Goal: Information Seeking & Learning: Learn about a topic

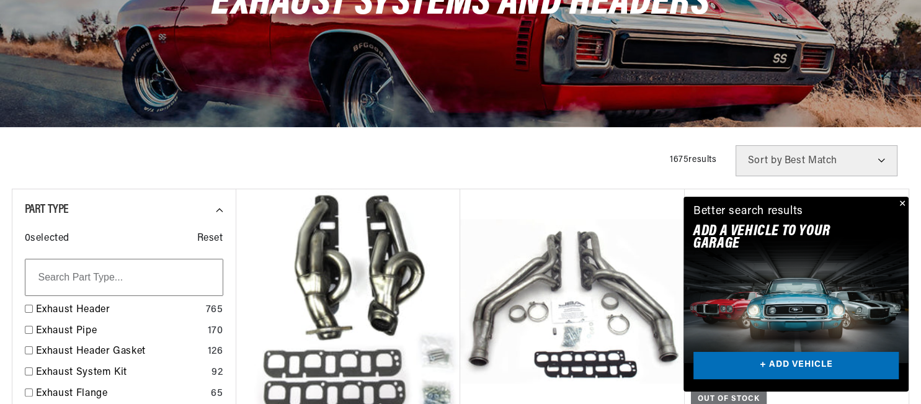
scroll to position [1669, 0]
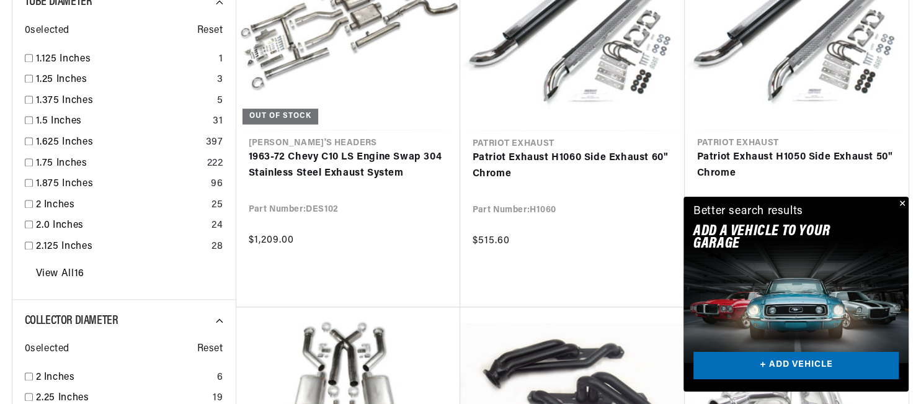
scroll to position [2232, 0]
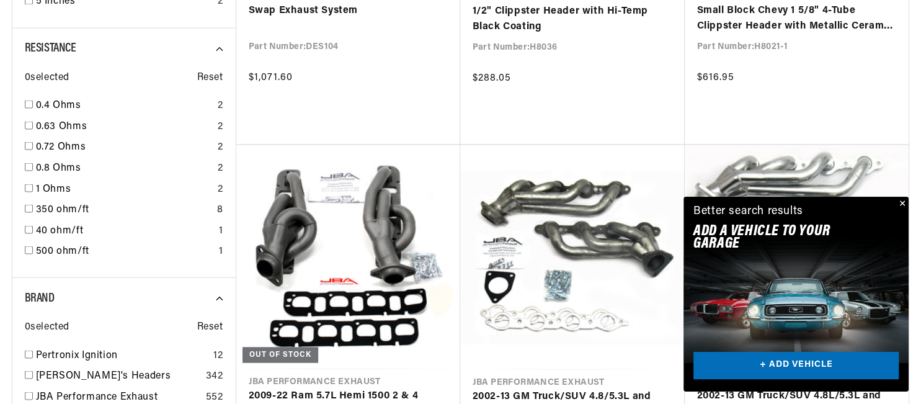
click at [901, 203] on button "Close" at bounding box center [901, 204] width 15 height 15
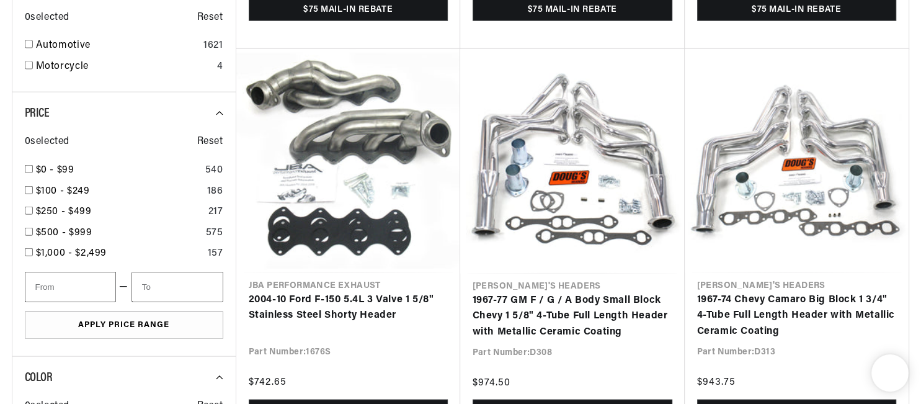
scroll to position [3404, 0]
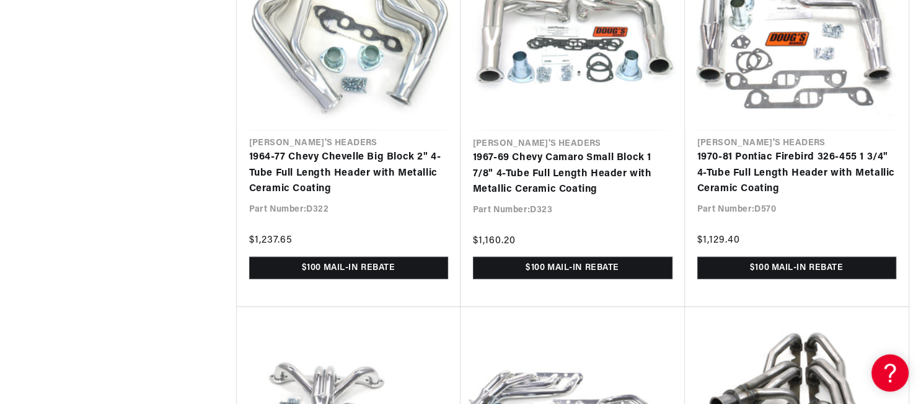
scroll to position [7999, 0]
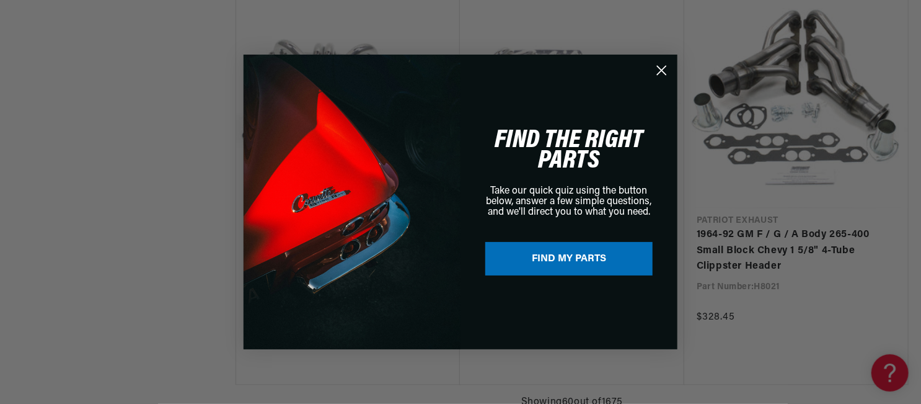
click at [665, 67] on icon "Close dialog" at bounding box center [662, 70] width 9 height 9
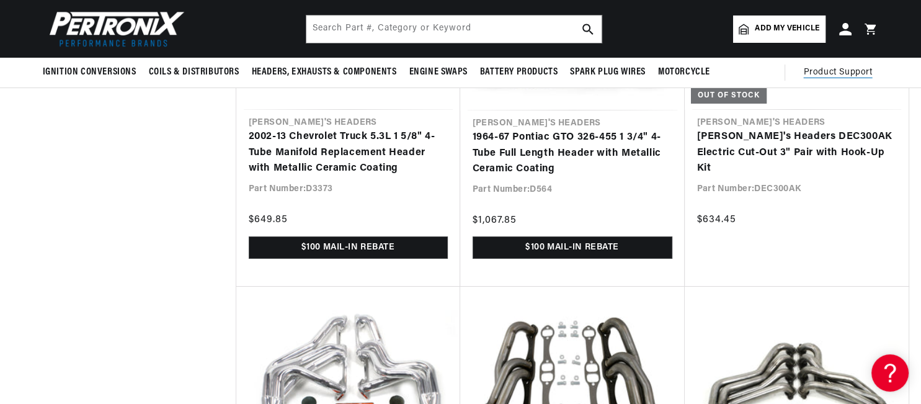
scroll to position [4465, 0]
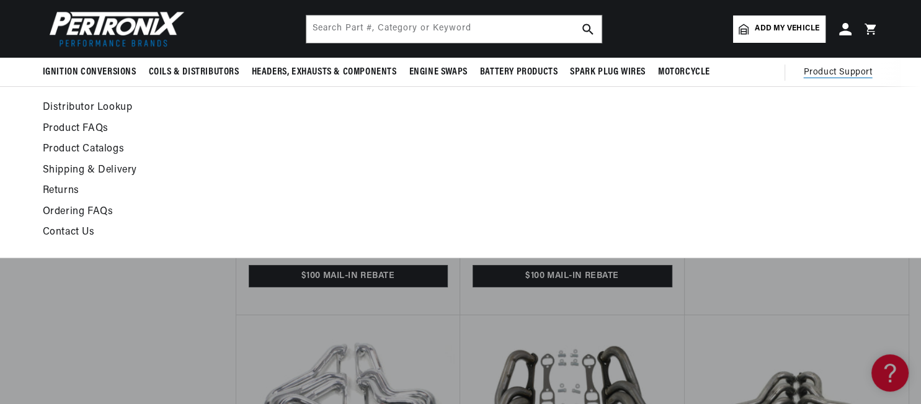
click at [856, 68] on span "Product Support" at bounding box center [838, 73] width 69 height 14
click at [63, 190] on link "Returns" at bounding box center [348, 190] width 610 height 17
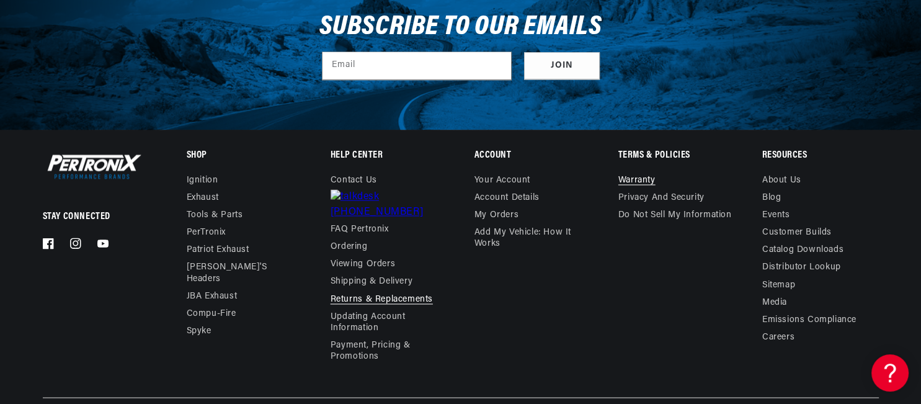
click at [646, 175] on link "Warranty" at bounding box center [636, 182] width 37 height 14
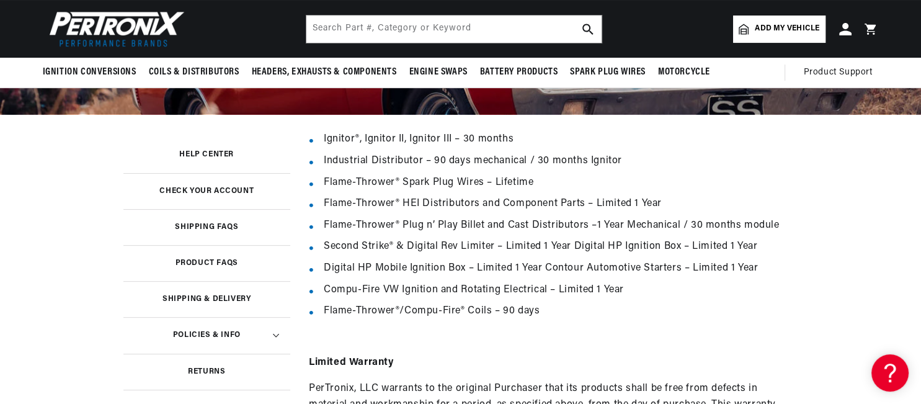
scroll to position [124, 0]
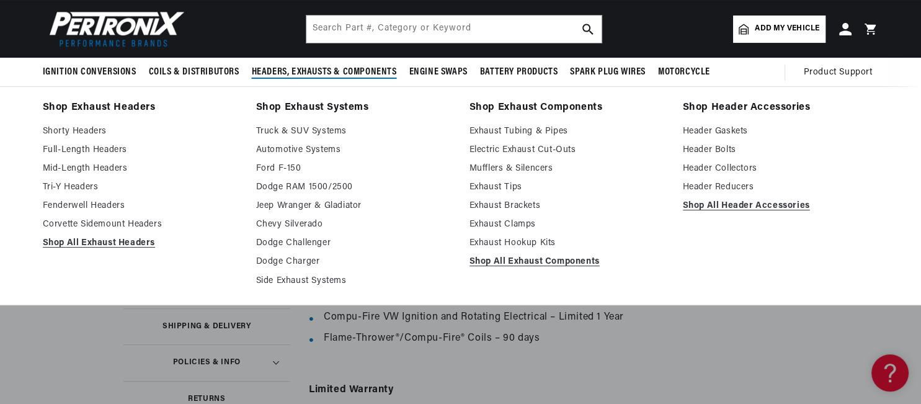
click at [321, 71] on span "Headers, Exhausts & Components" at bounding box center [324, 72] width 145 height 13
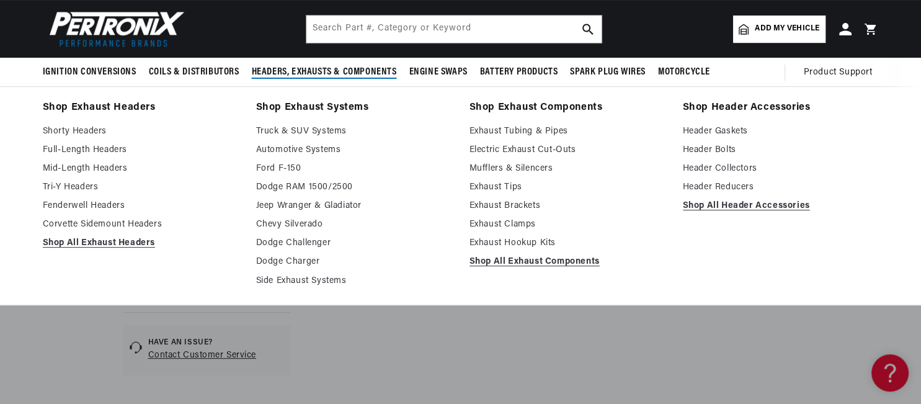
scroll to position [0, 0]
click at [93, 107] on link "Shop Exhaust Headers" at bounding box center [141, 107] width 196 height 17
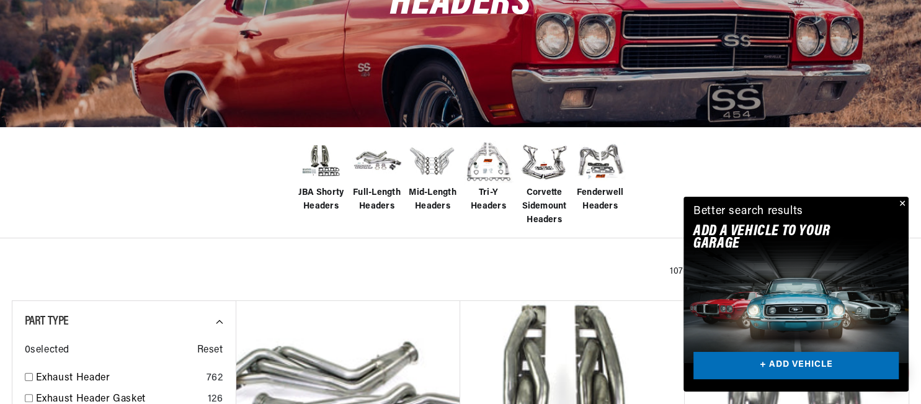
click at [327, 163] on img at bounding box center [321, 161] width 50 height 42
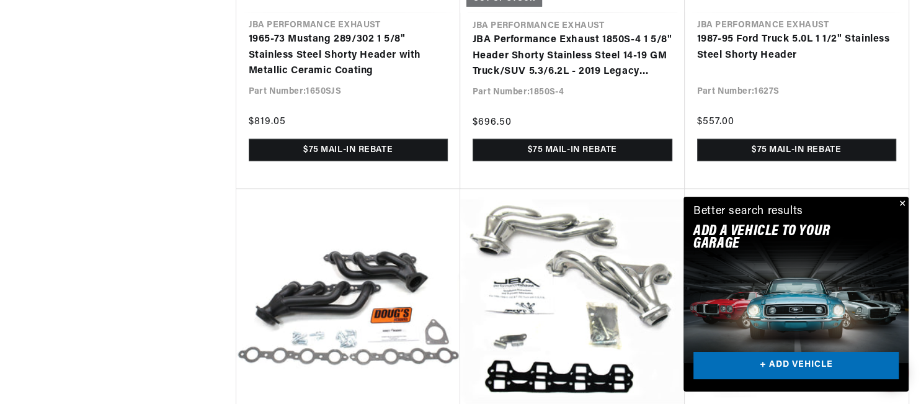
scroll to position [0, 243]
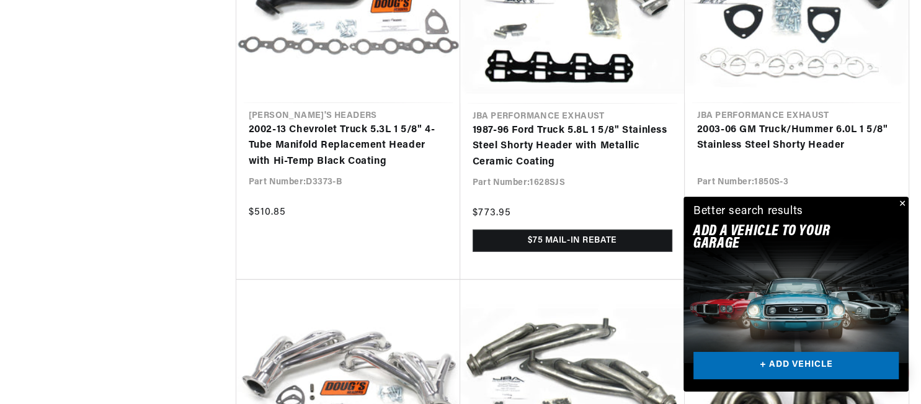
scroll to position [0, 774]
click at [899, 200] on button "Close" at bounding box center [901, 204] width 15 height 15
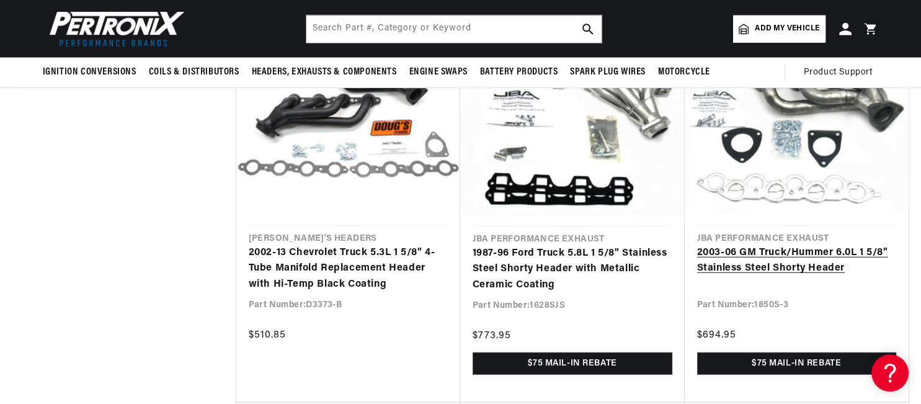
scroll to position [3286, 0]
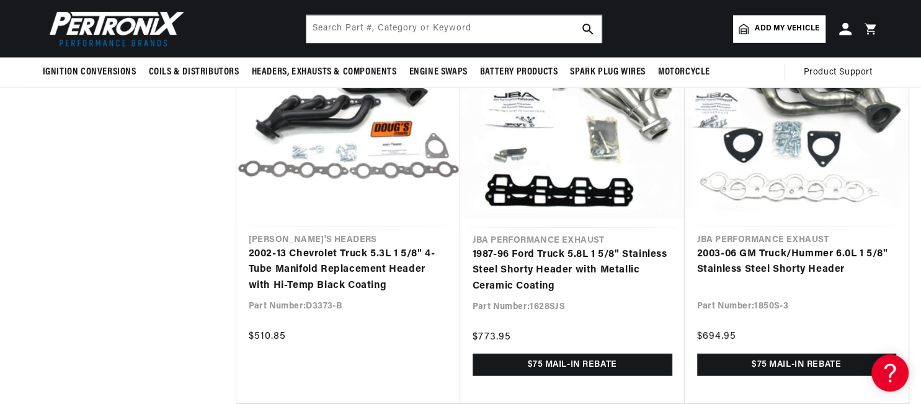
drag, startPoint x: 912, startPoint y: 184, endPoint x: 920, endPoint y: 388, distance: 203.5
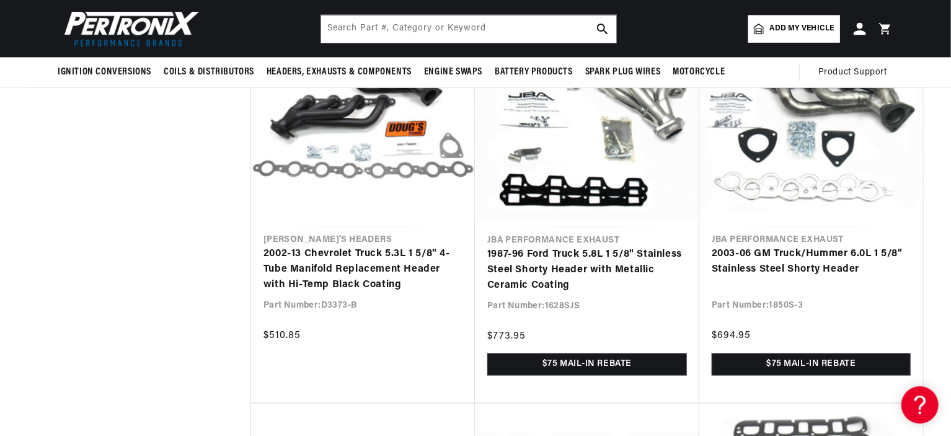
scroll to position [0, 1548]
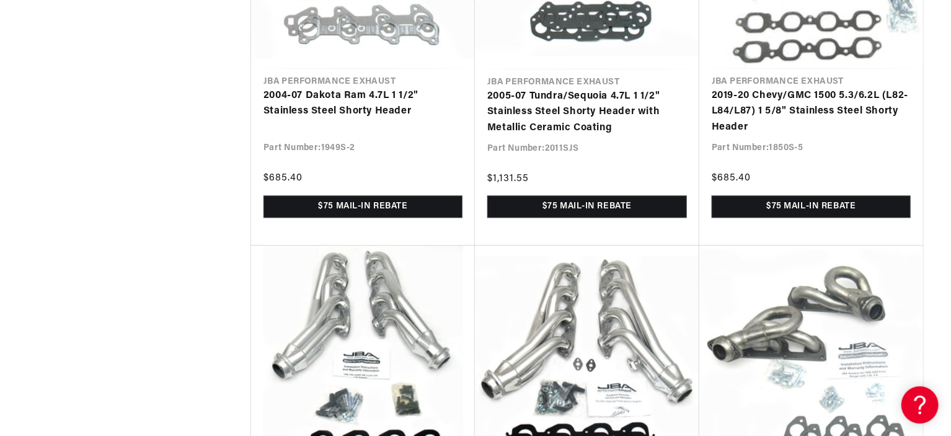
scroll to position [6271, 0]
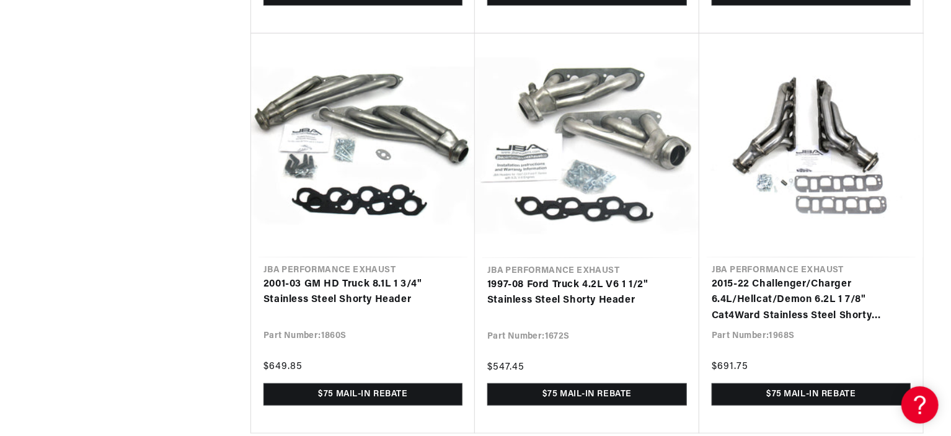
scroll to position [11277, 0]
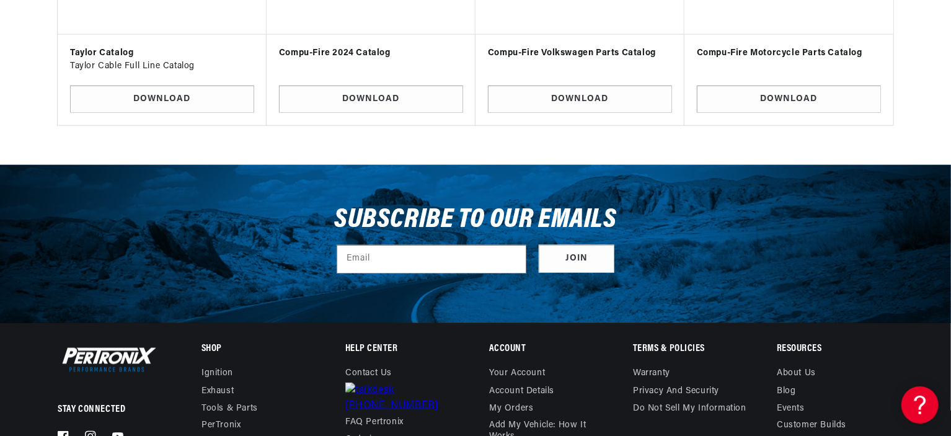
scroll to position [12847, 0]
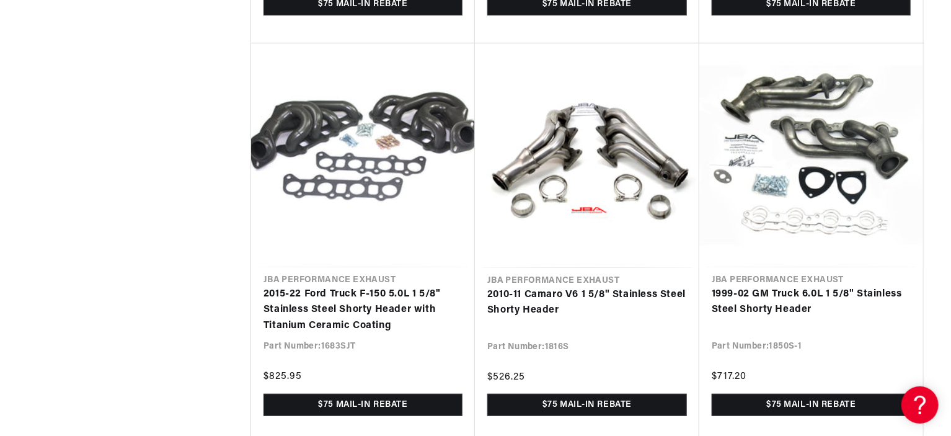
scroll to position [14476, 0]
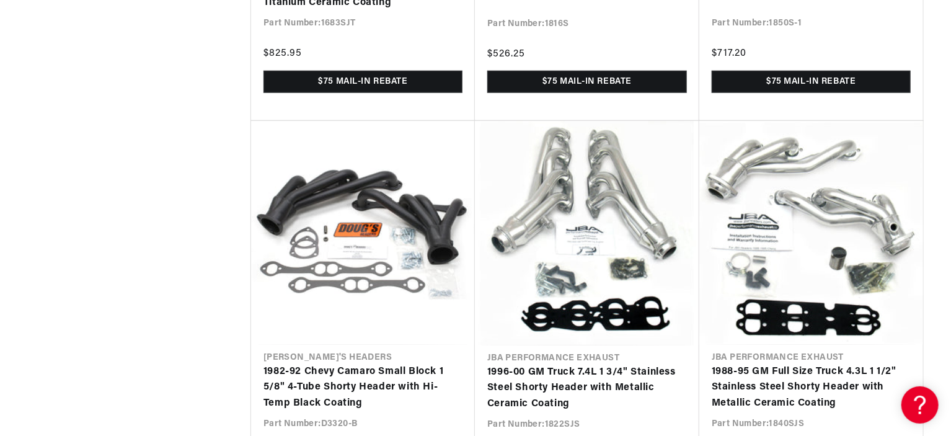
scroll to position [0, 774]
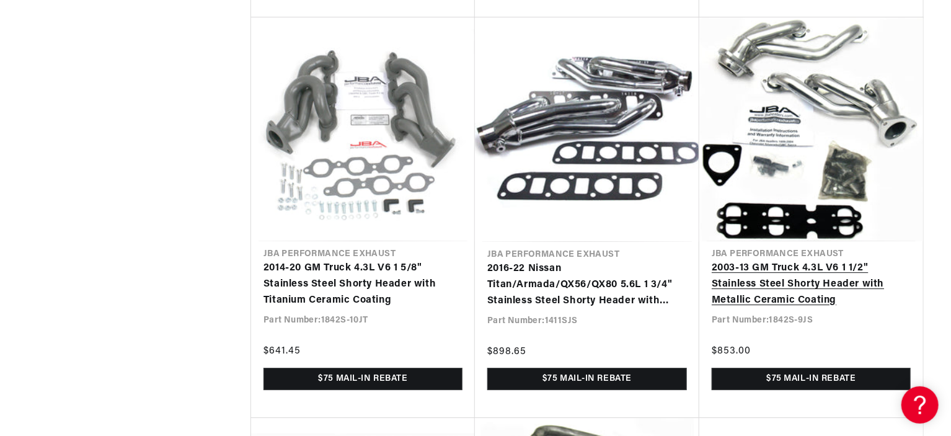
scroll to position [18986, 0]
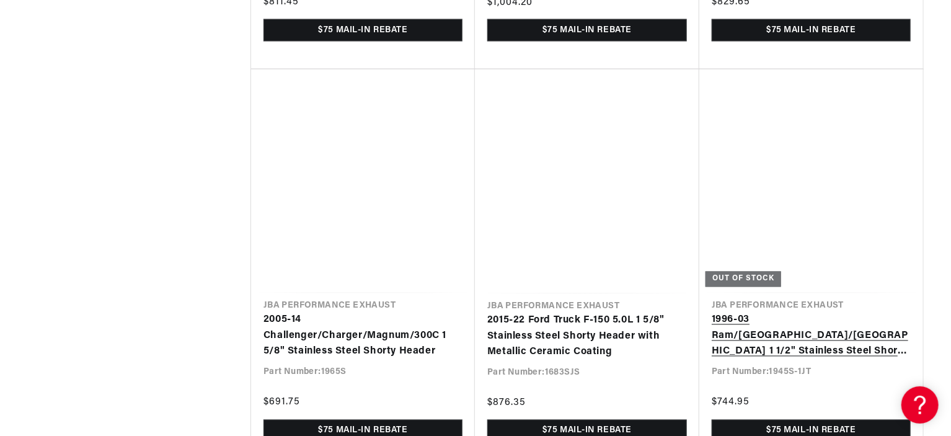
scroll to position [0, 1548]
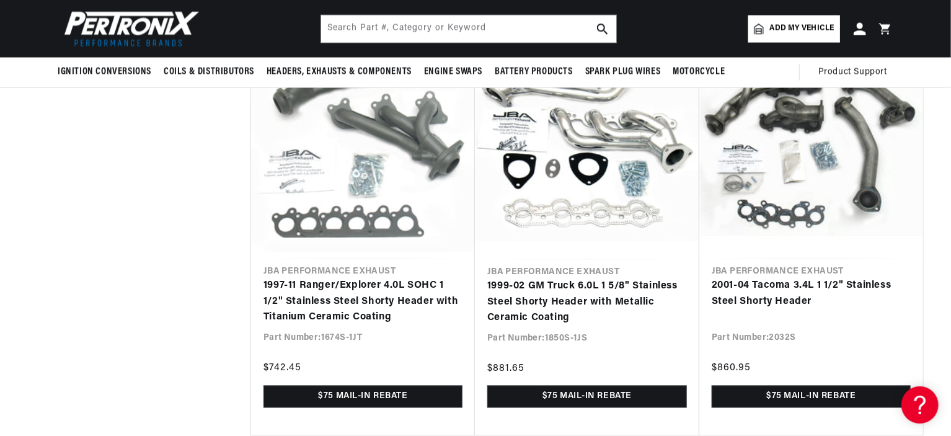
scroll to position [22421, 0]
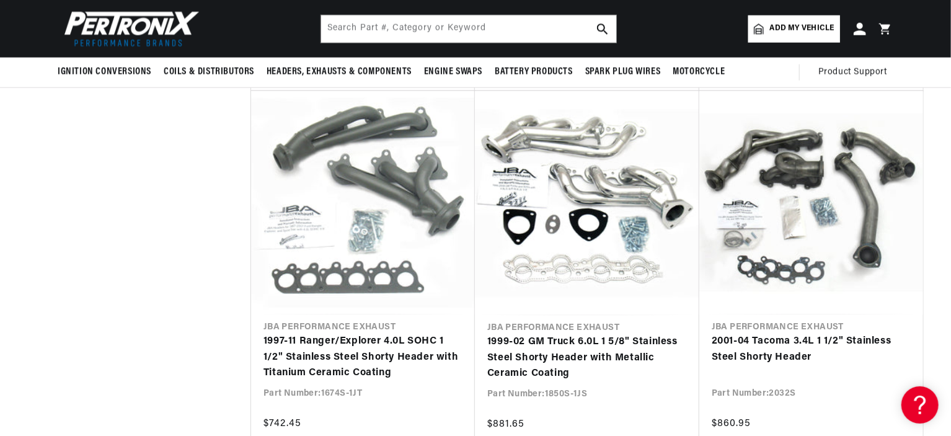
scroll to position [24077, 0]
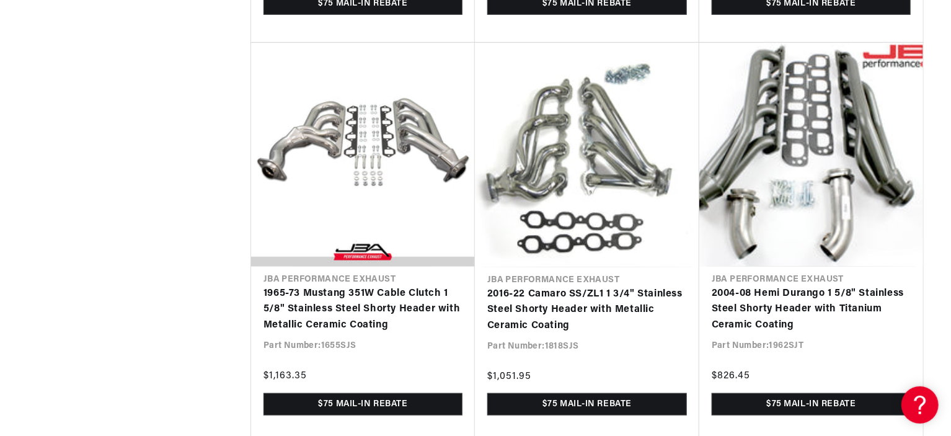
drag, startPoint x: 951, startPoint y: 411, endPoint x: 952, endPoint y: 433, distance: 22.4
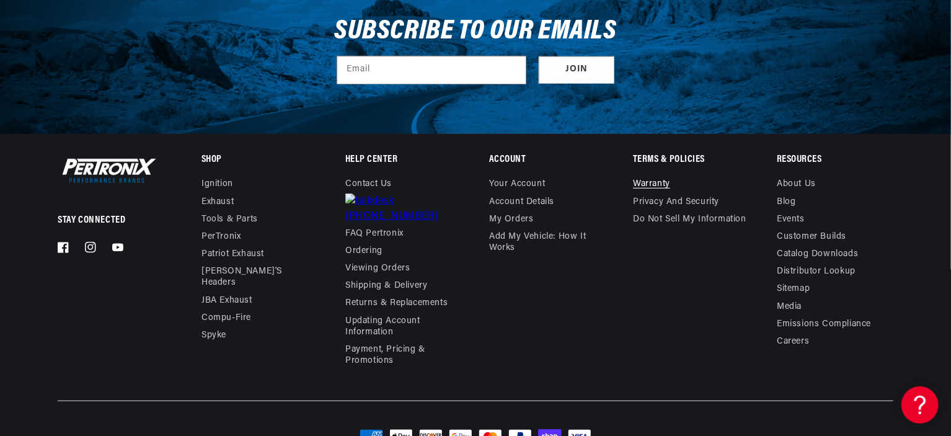
click at [659, 179] on link "Warranty" at bounding box center [651, 186] width 37 height 14
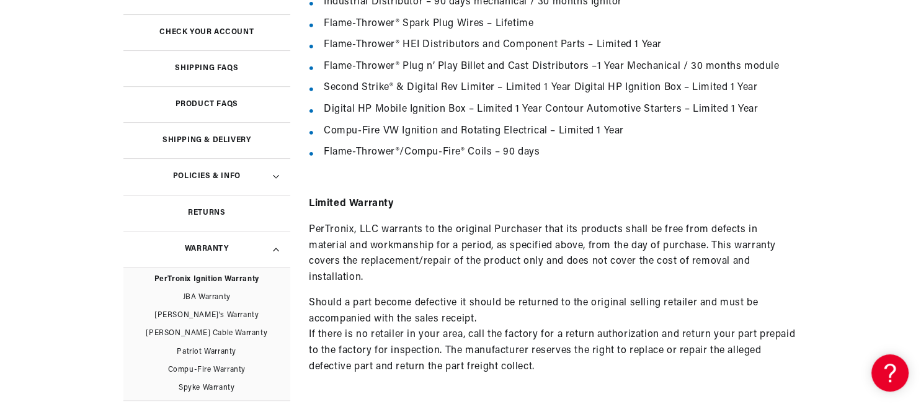
scroll to position [0, 1548]
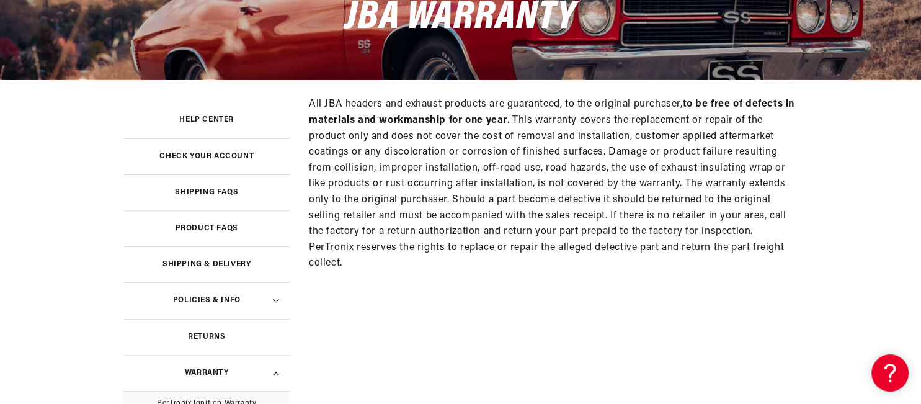
scroll to position [0, 1548]
